Goal: Transaction & Acquisition: Purchase product/service

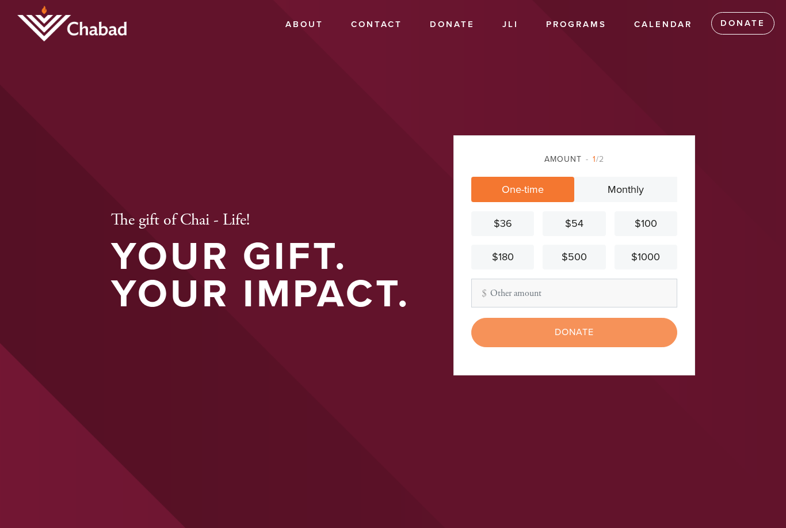
scroll to position [191, 0]
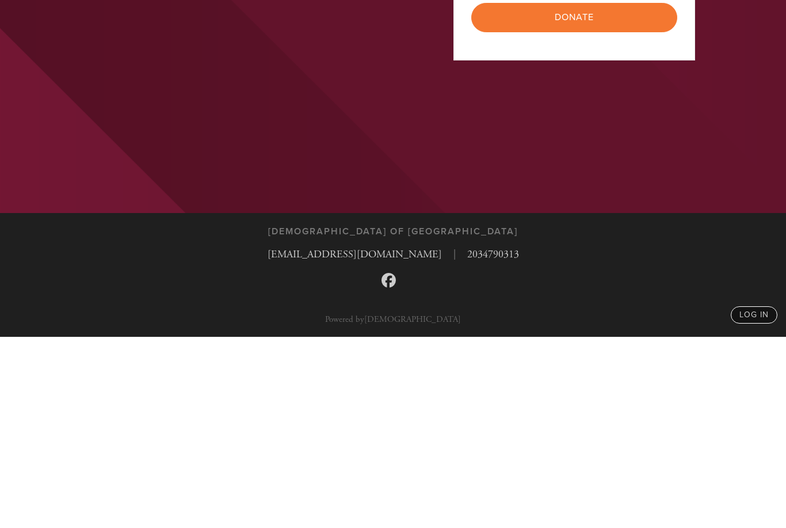
type input "18"
click at [594, 194] on input "Donate" at bounding box center [574, 208] width 206 height 29
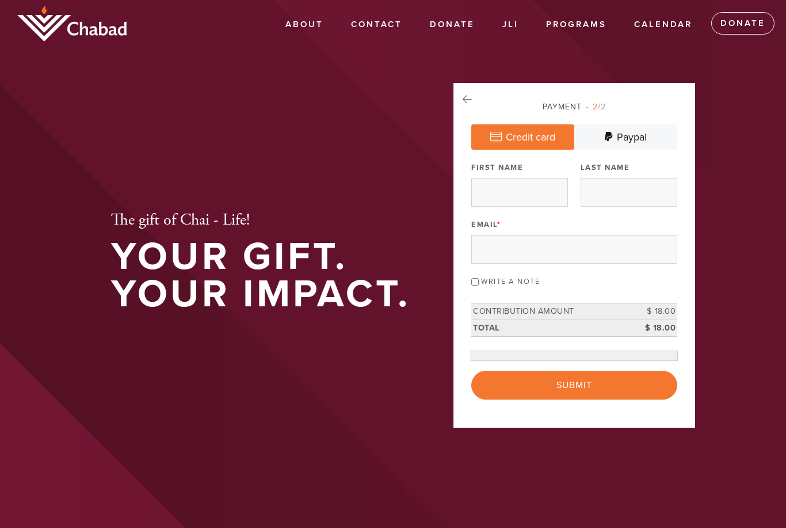
click at [522, 216] on div "Email *" at bounding box center [574, 240] width 206 height 48
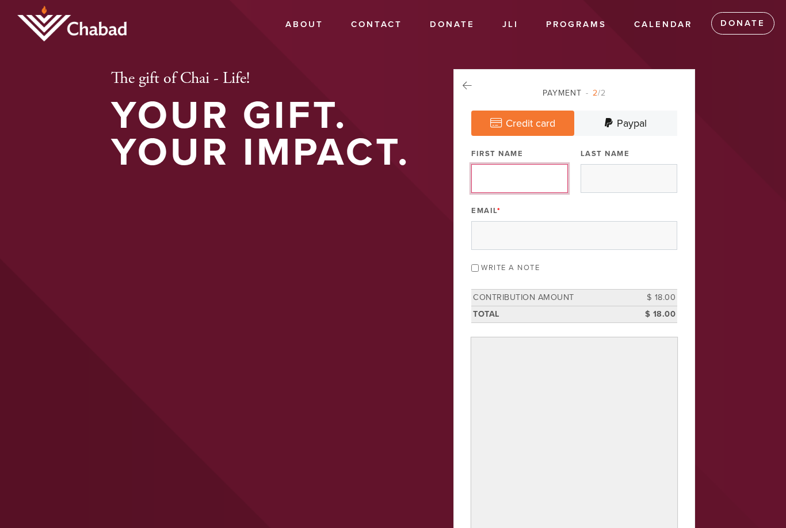
click at [540, 171] on input "First Name" at bounding box center [519, 178] width 97 height 29
type input "[PERSON_NAME]"
click at [639, 178] on input "Last Name" at bounding box center [629, 178] width 97 height 29
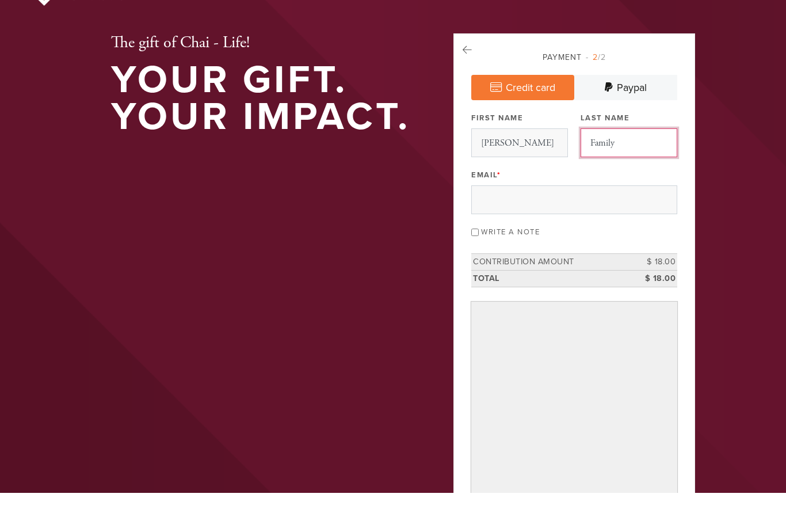
type input "Family"
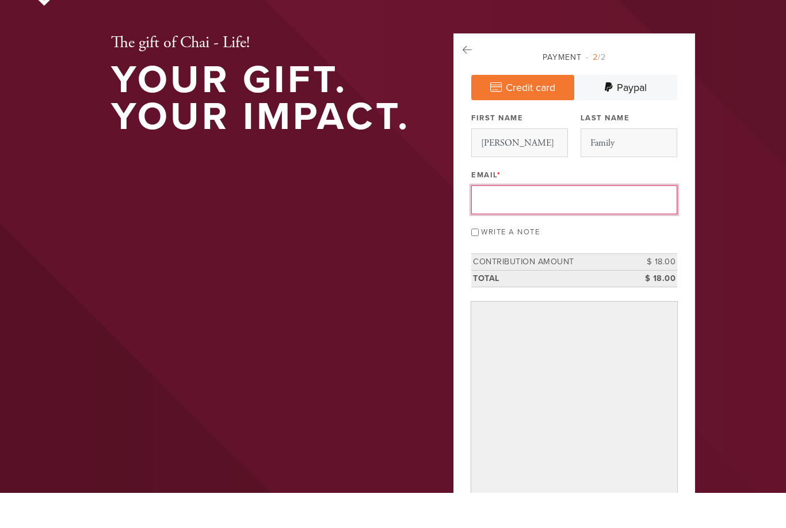
click at [573, 221] on input "Email *" at bounding box center [574, 235] width 206 height 29
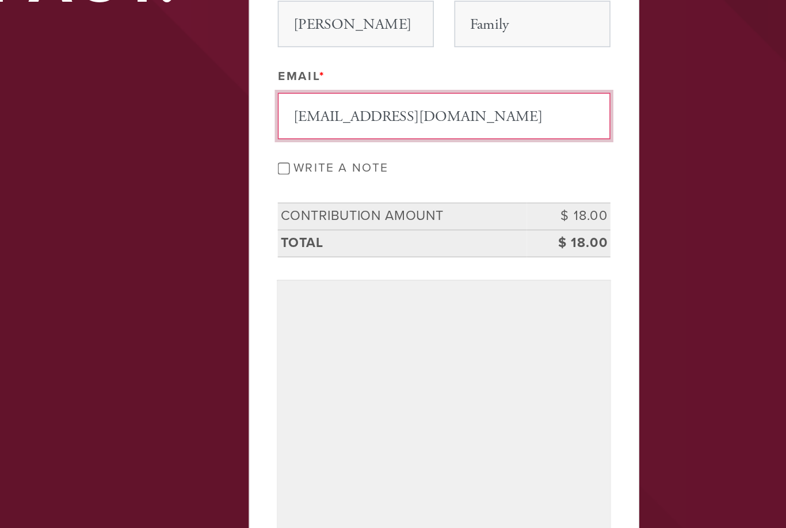
type input "[EMAIL_ADDRESS][DOMAIN_NAME]"
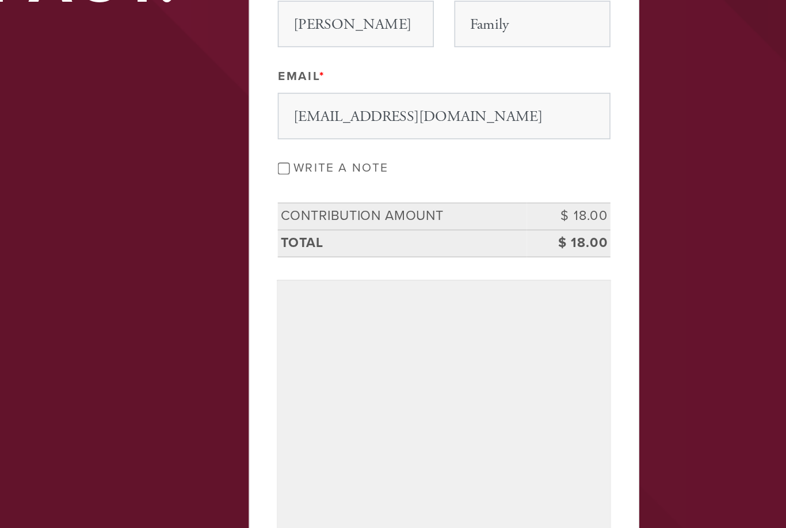
click at [481, 263] on label "Write a note" at bounding box center [510, 267] width 59 height 9
click at [471, 264] on input "Write a note" at bounding box center [474, 267] width 7 height 7
checkbox input "true"
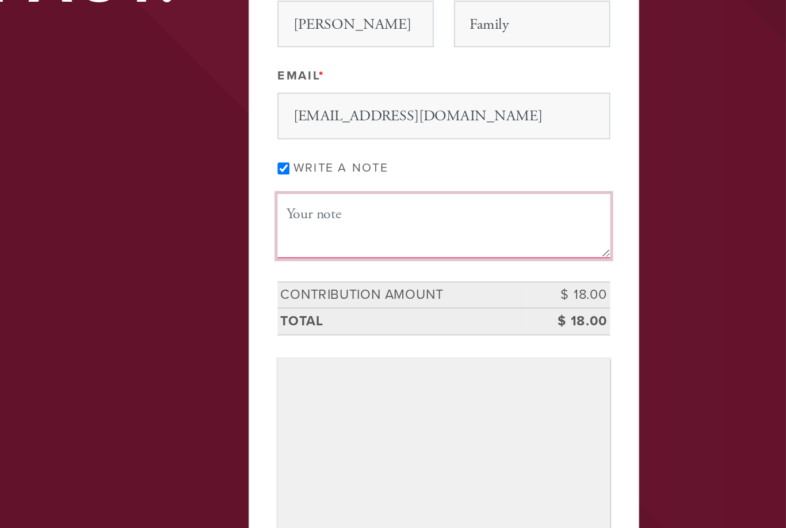
click at [471, 284] on textarea "Message or dedication" at bounding box center [574, 303] width 206 height 39
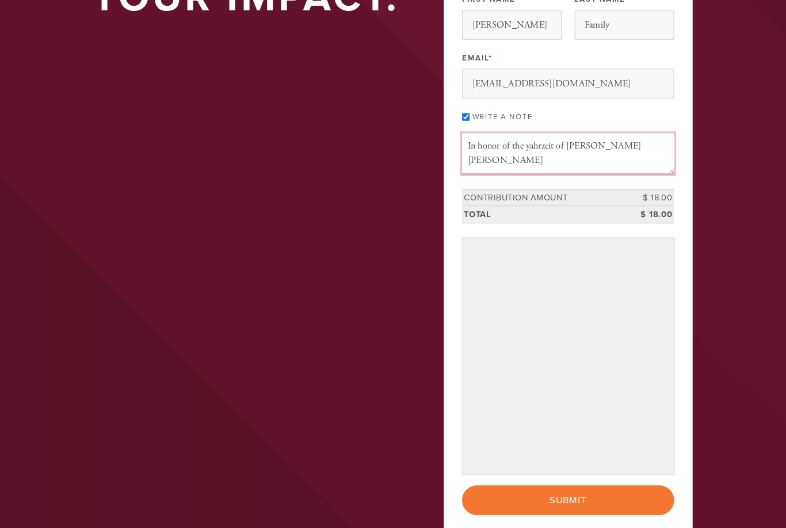
type textarea "In honor of the yahrzeit of [PERSON_NAME] [PERSON_NAME]"
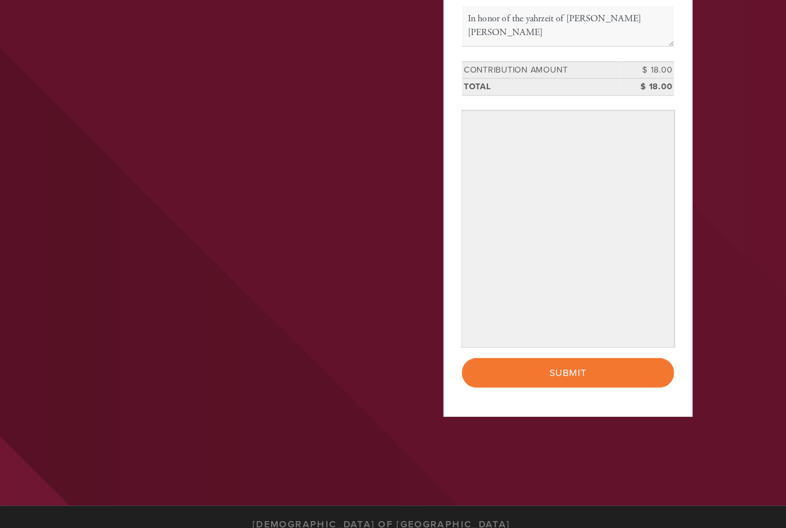
scroll to position [278, 0]
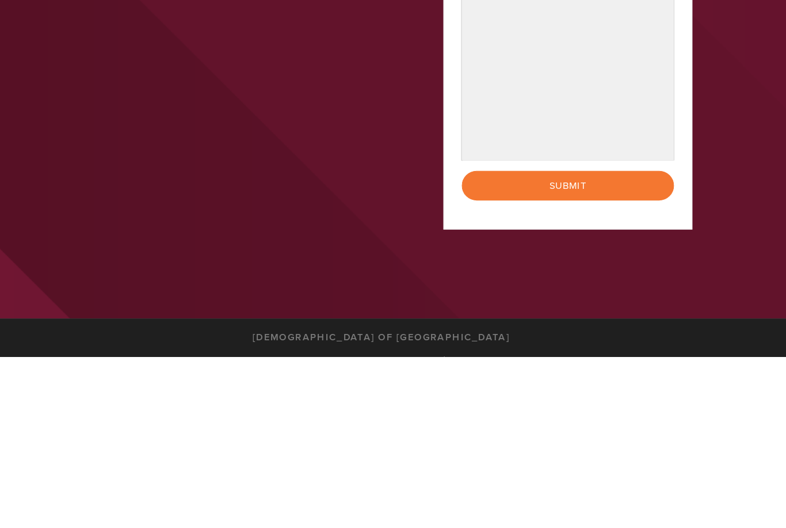
click at [589, 348] on input "Submit" at bounding box center [574, 362] width 206 height 29
